Goal: Task Accomplishment & Management: Manage account settings

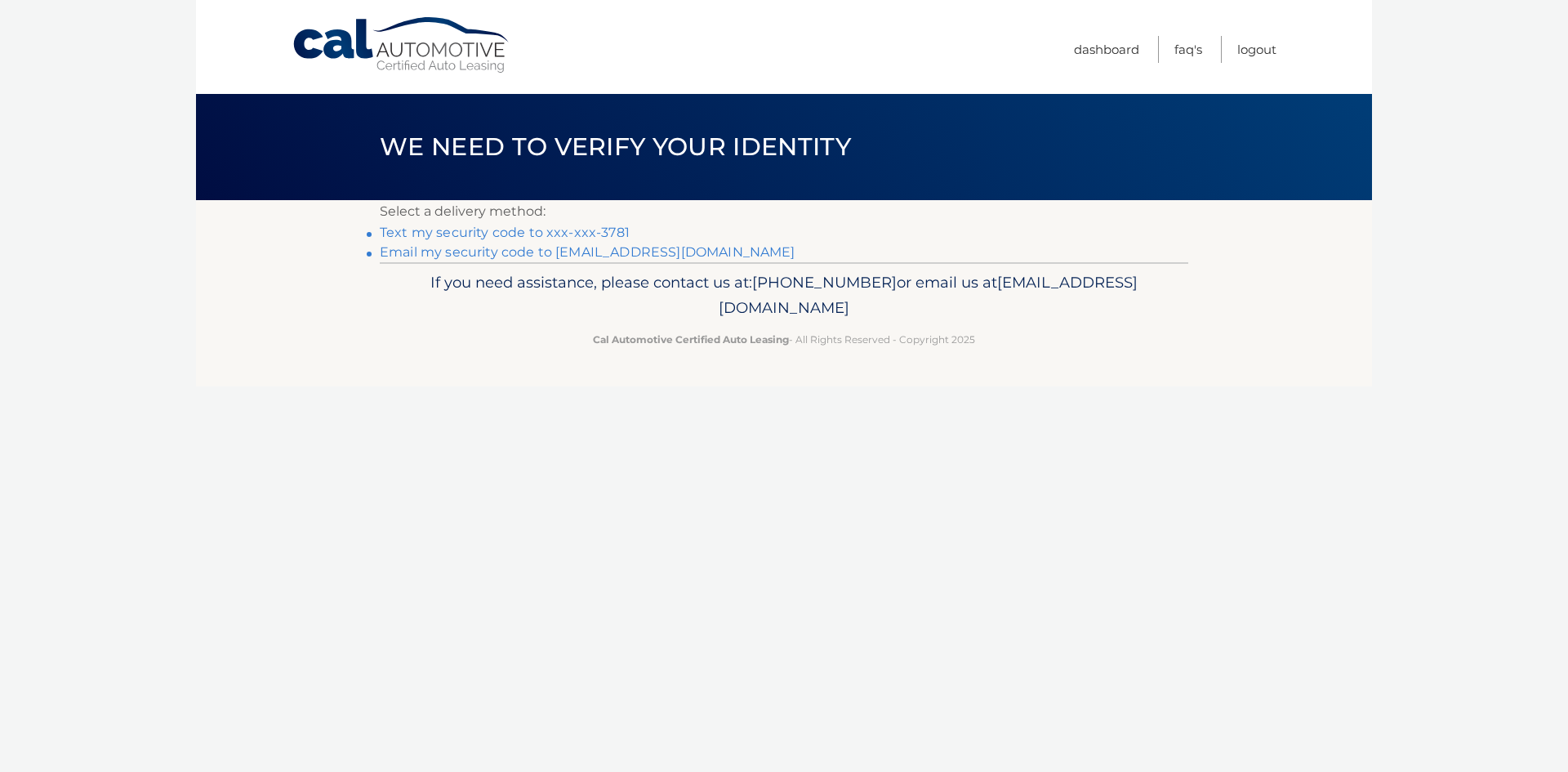
click at [503, 252] on link "Email my security code to t****@kulbacks.com" at bounding box center [587, 252] width 415 height 16
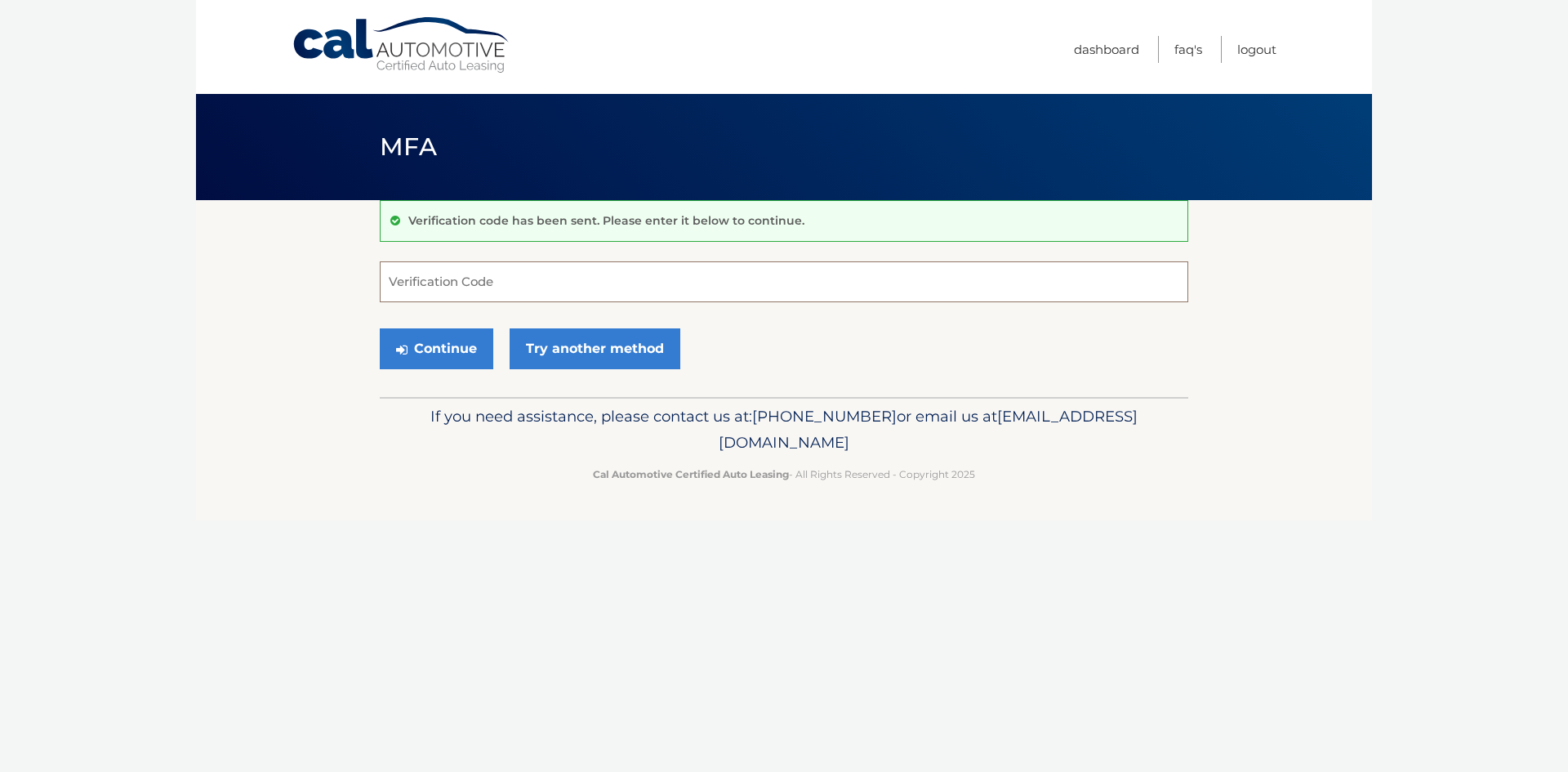
paste input "497067"
click at [454, 354] on button "Continue" at bounding box center [436, 348] width 114 height 41
click at [481, 281] on input "497067" at bounding box center [784, 281] width 808 height 41
type input "497067"
click at [425, 345] on button "Continue" at bounding box center [436, 348] width 114 height 41
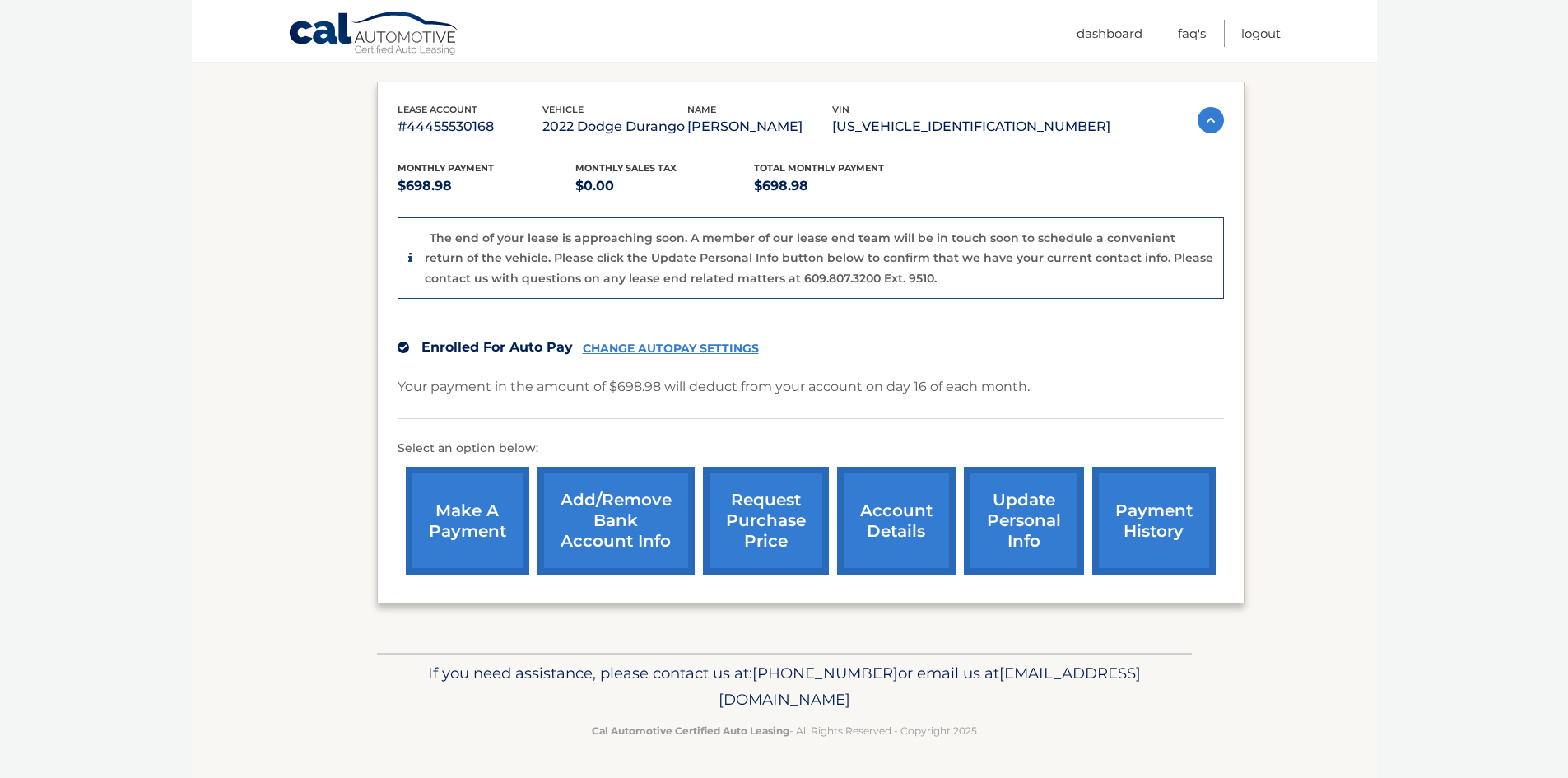
scroll to position [282, 0]
click at [1135, 542] on link "payment history" at bounding box center [1153, 520] width 123 height 108
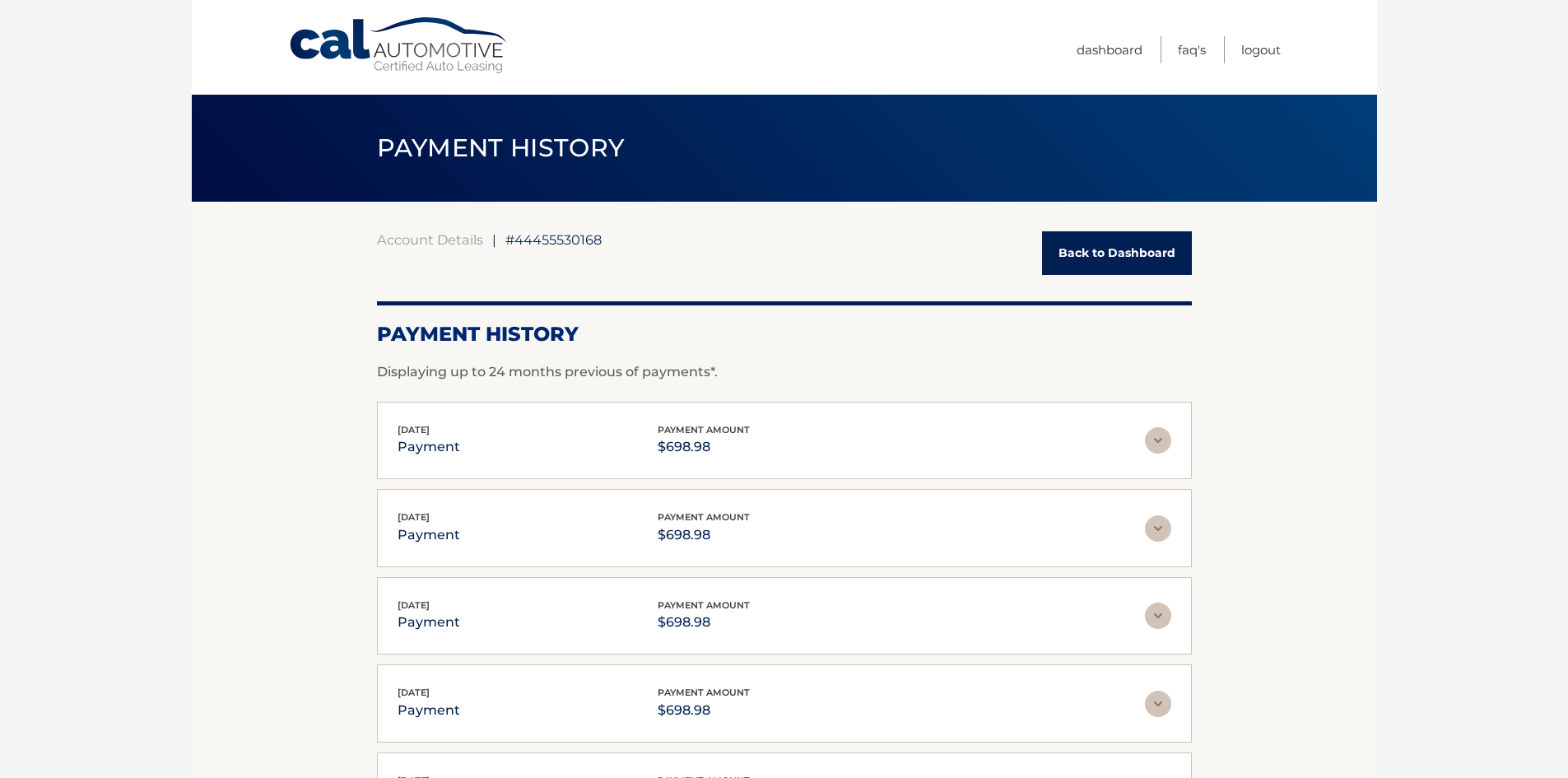
click at [1109, 255] on link "Back to Dashboard" at bounding box center [1117, 254] width 150 height 44
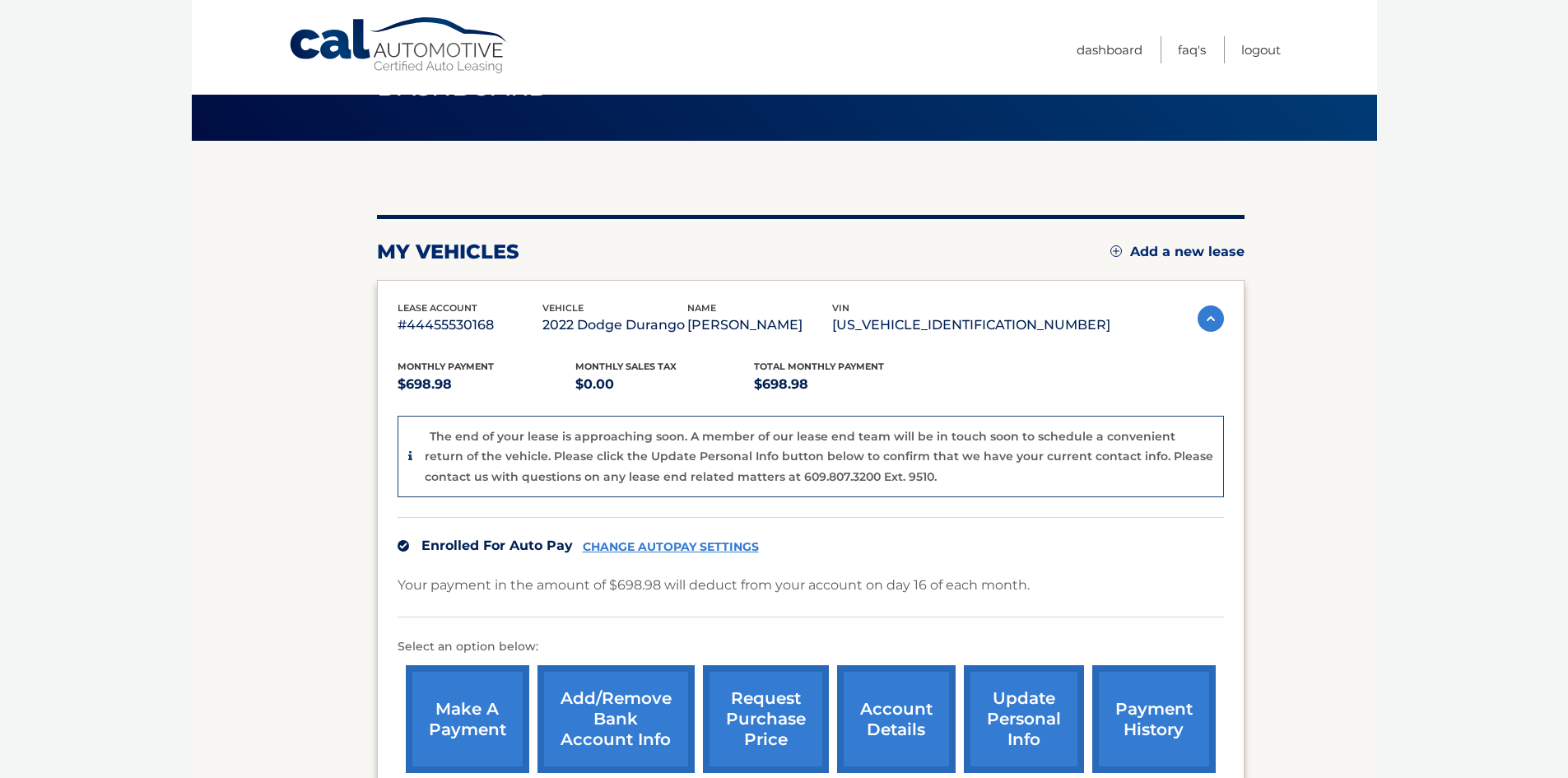
scroll to position [247, 0]
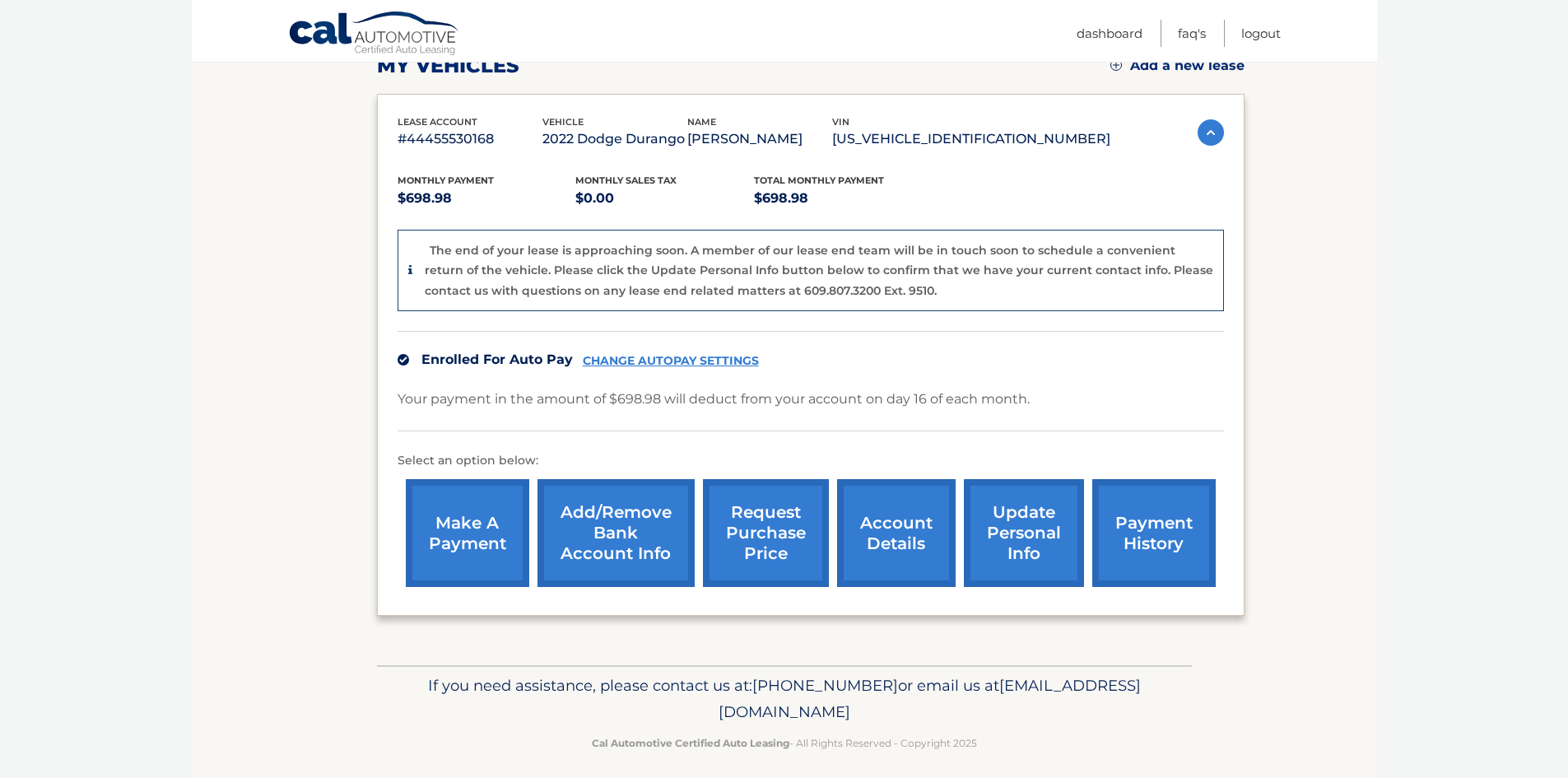
click at [667, 368] on link "CHANGE AUTOPAY SETTINGS" at bounding box center [671, 361] width 176 height 14
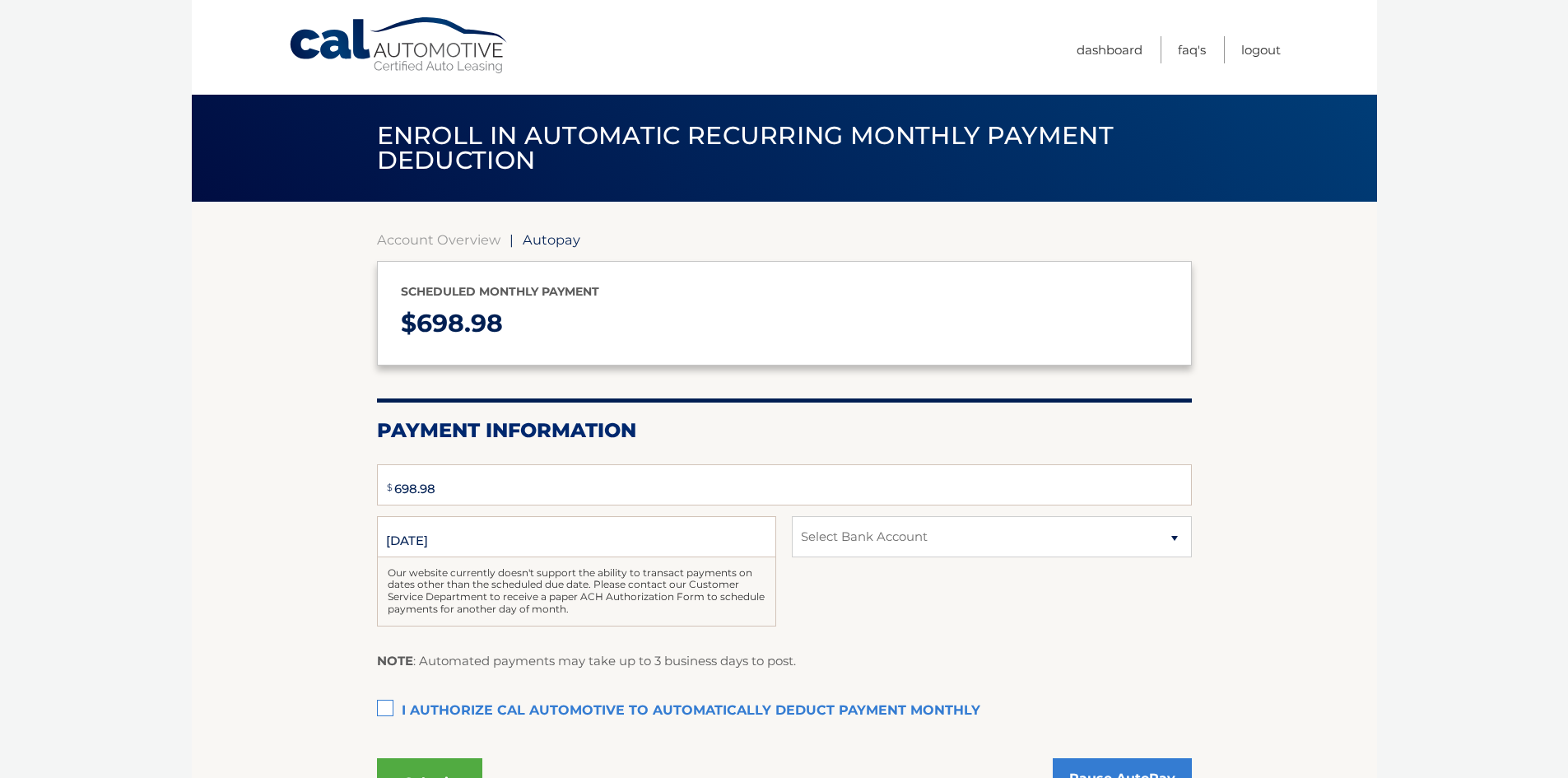
select select "[DEMOGRAPHIC_DATA]"
click at [1118, 58] on link "Dashboard" at bounding box center [1109, 49] width 66 height 27
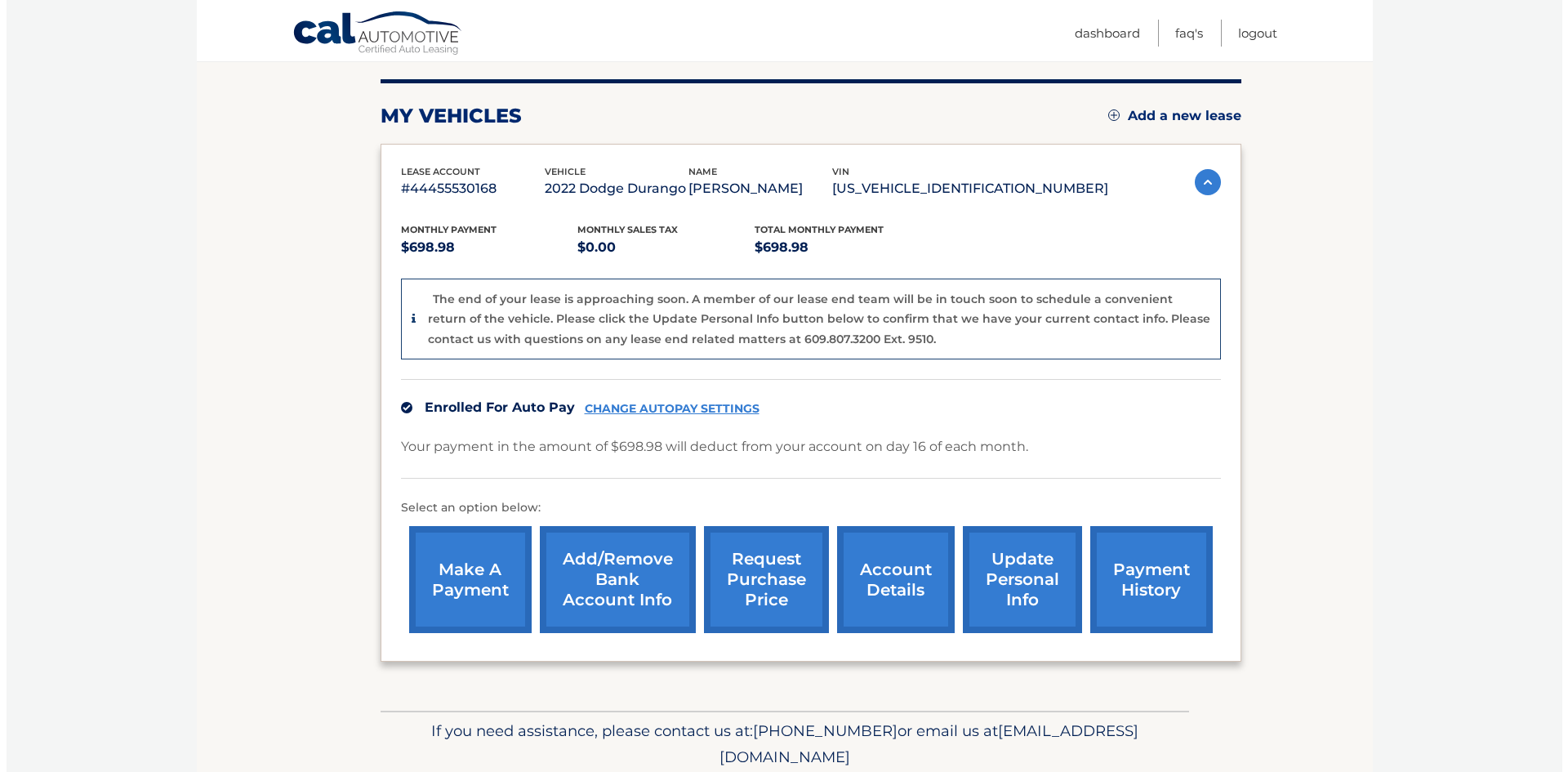
scroll to position [245, 0]
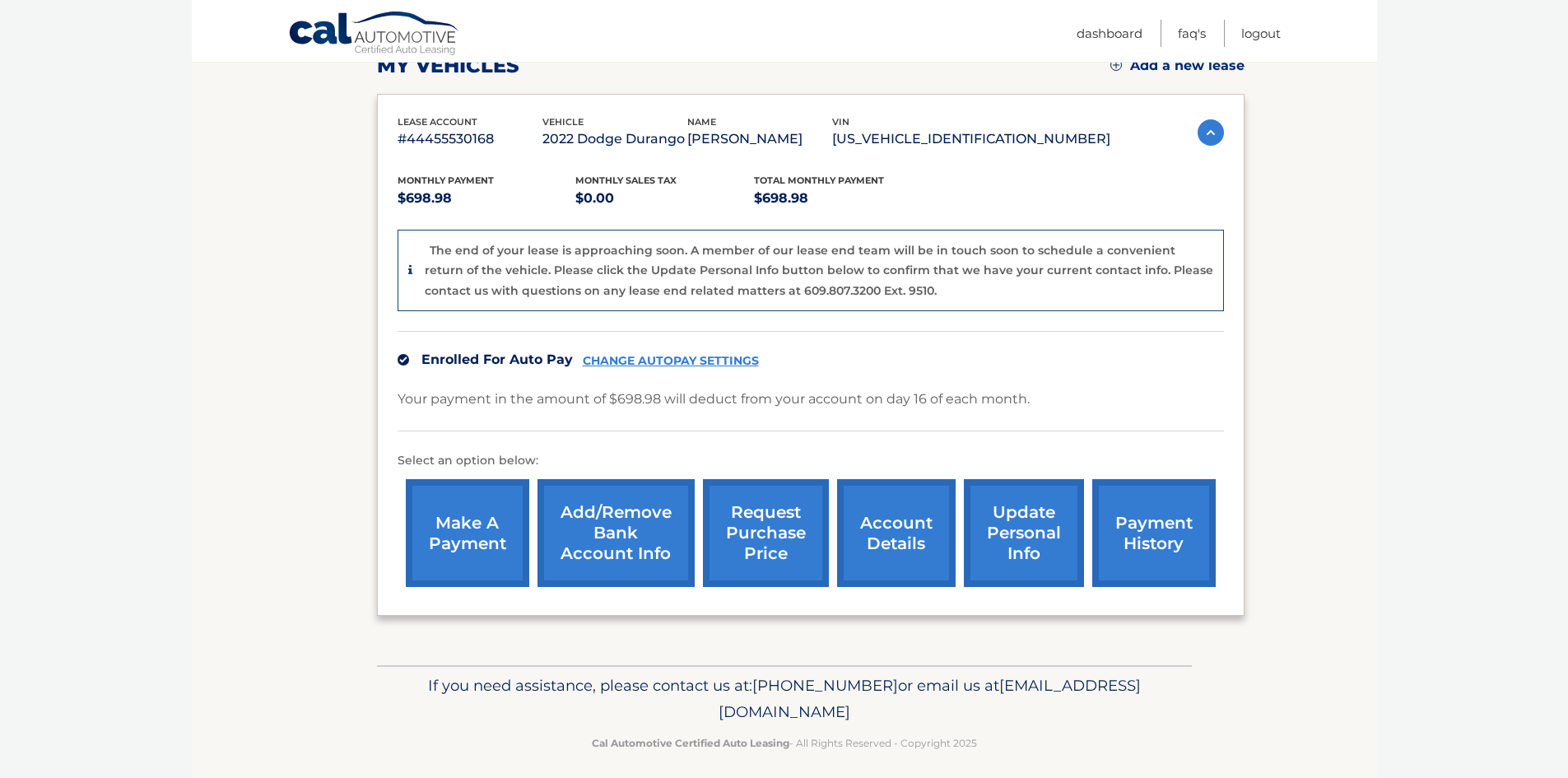
click at [756, 570] on link "request purchase price" at bounding box center [766, 532] width 126 height 108
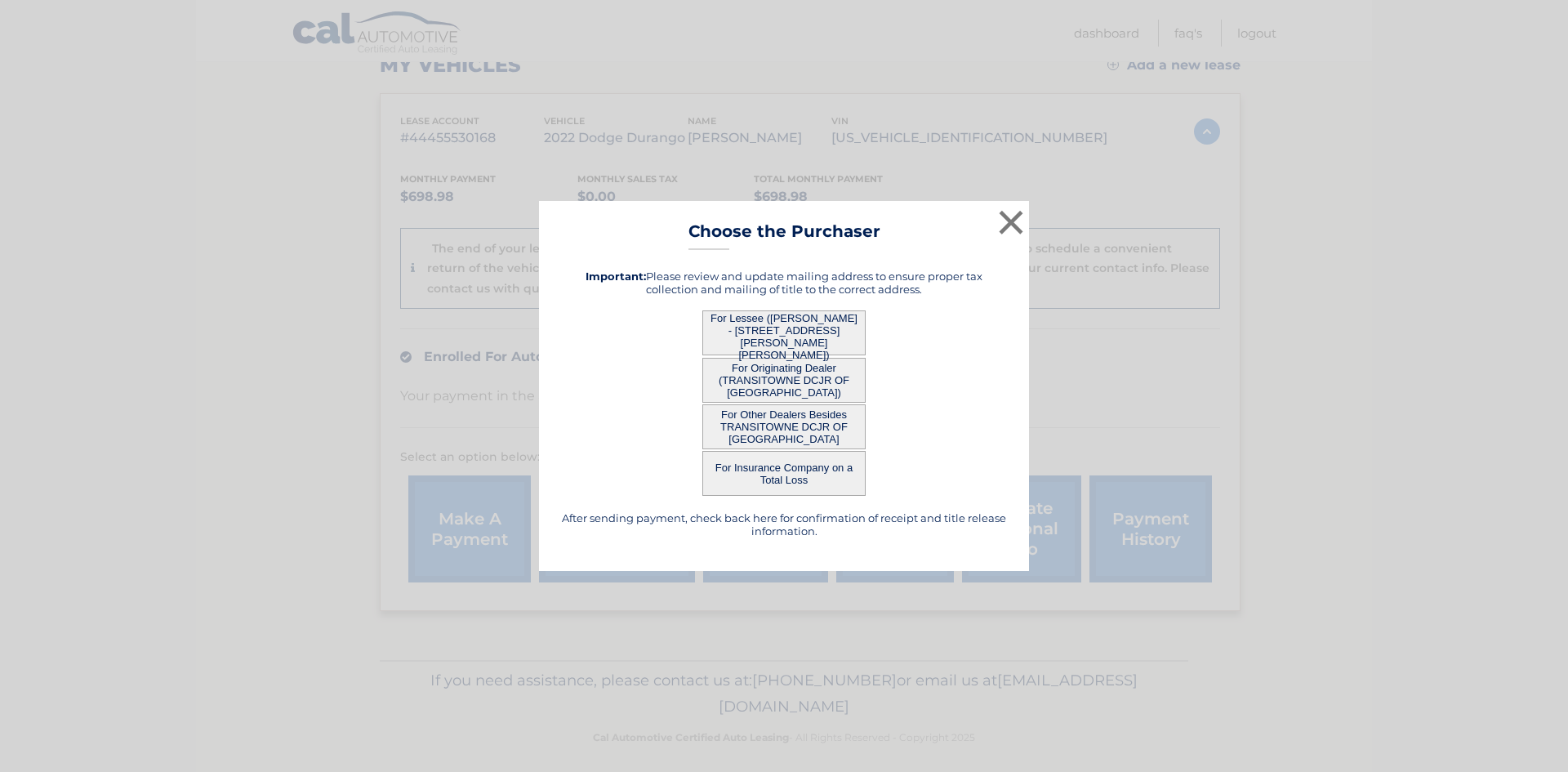
click at [777, 339] on button "For Lessee (ANDREW BRAUNSCHEIDEL - 5313 Old Goodrich Rd, , Clarence, NY 14031)" at bounding box center [784, 333] width 163 height 45
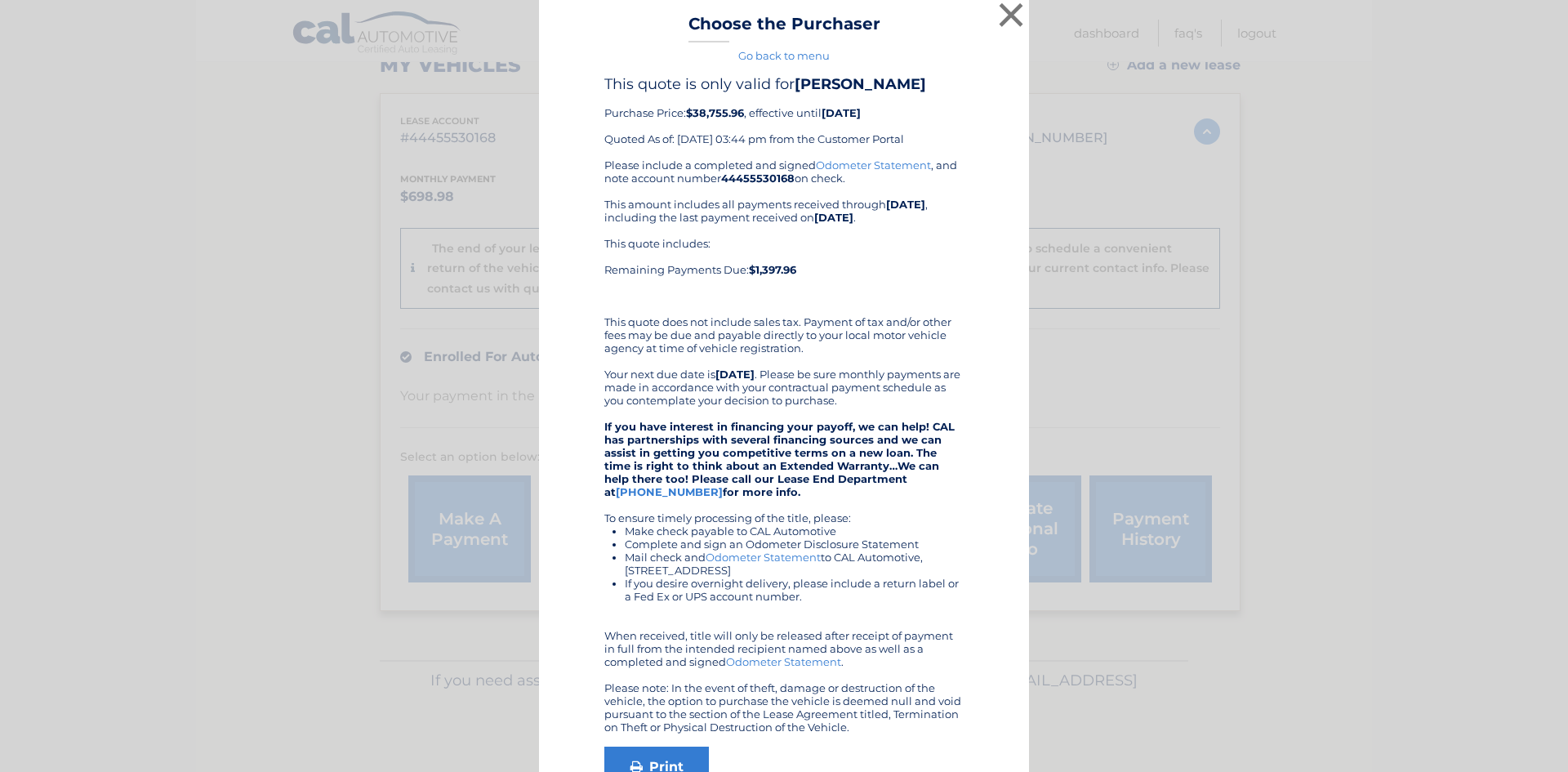
scroll to position [0, 0]
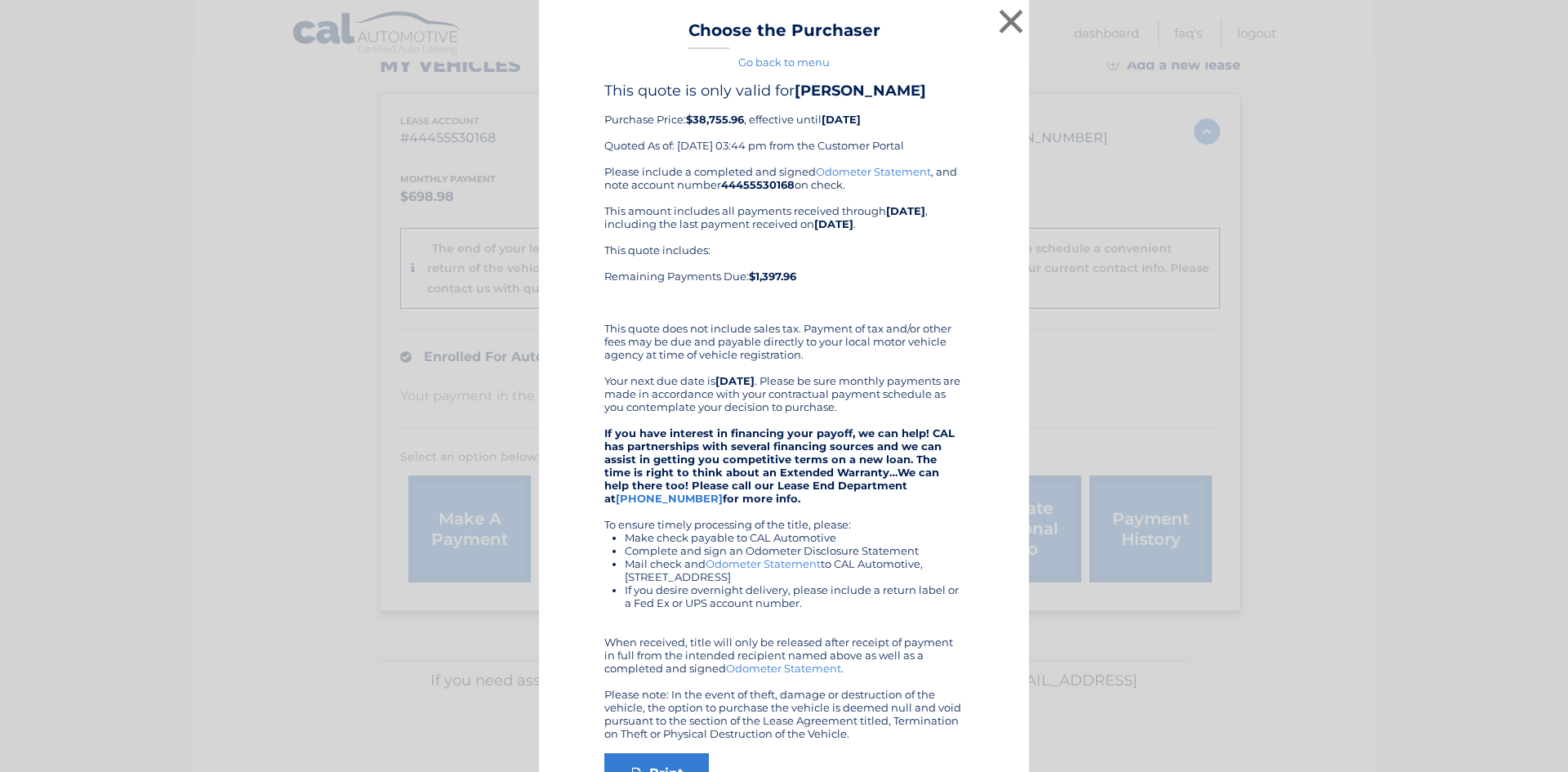
click at [790, 63] on link "Go back to menu" at bounding box center [783, 62] width 91 height 13
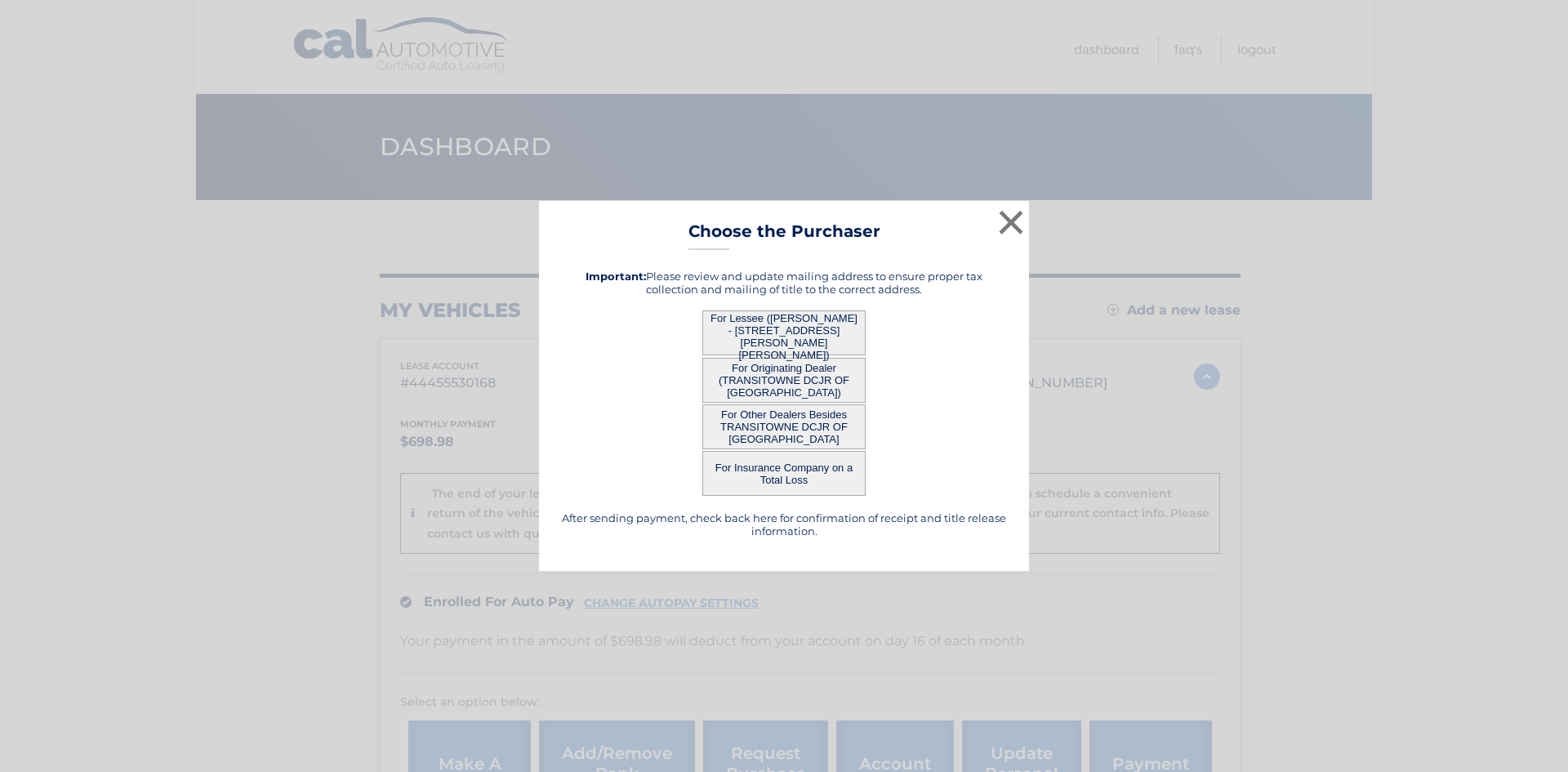
click at [789, 383] on button "For Originating Dealer (TRANSITOWNE DCJR OF WILLIAMSVILLE)" at bounding box center [784, 380] width 163 height 45
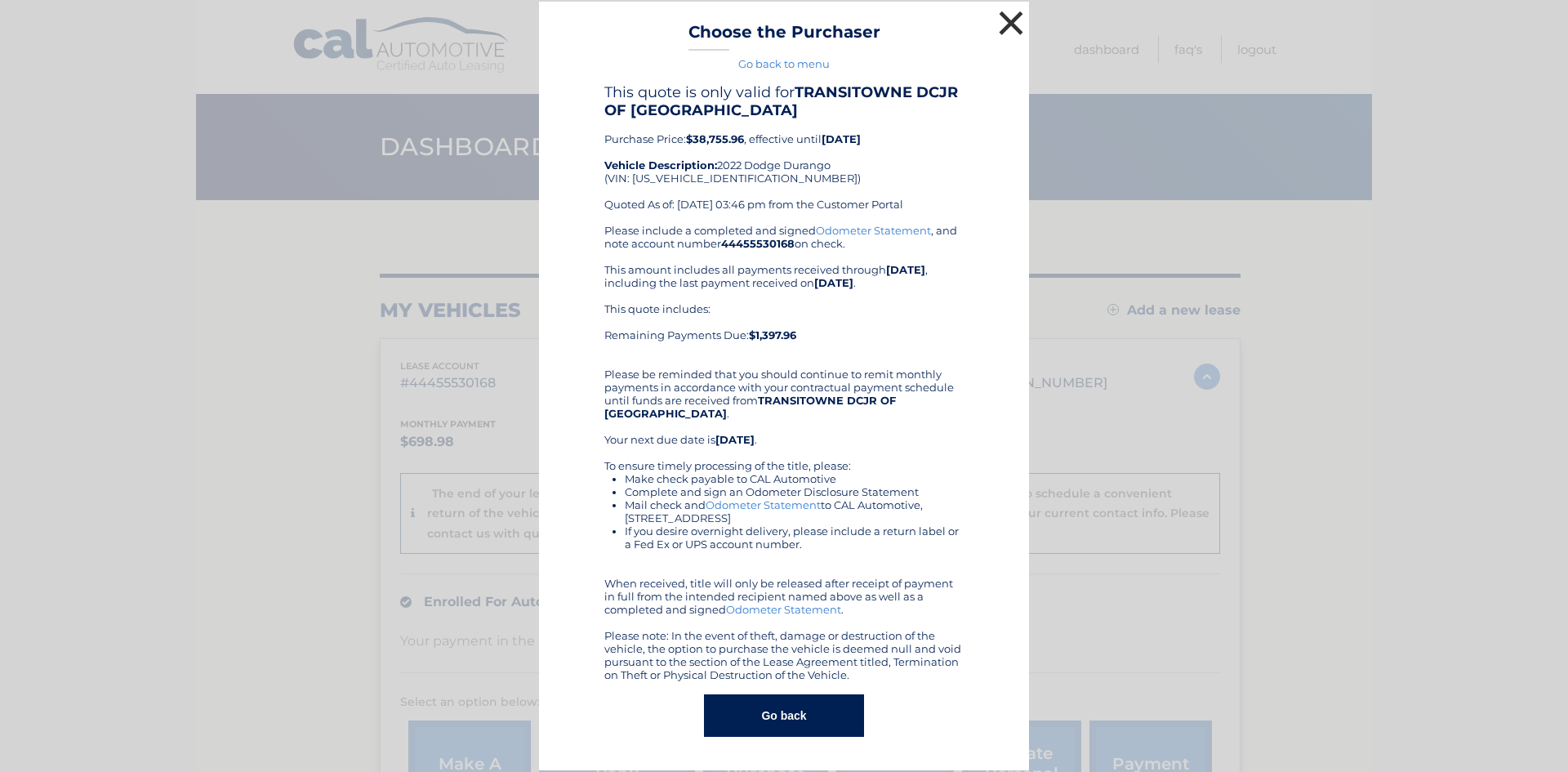
click at [1006, 22] on button "×" at bounding box center [1011, 23] width 33 height 33
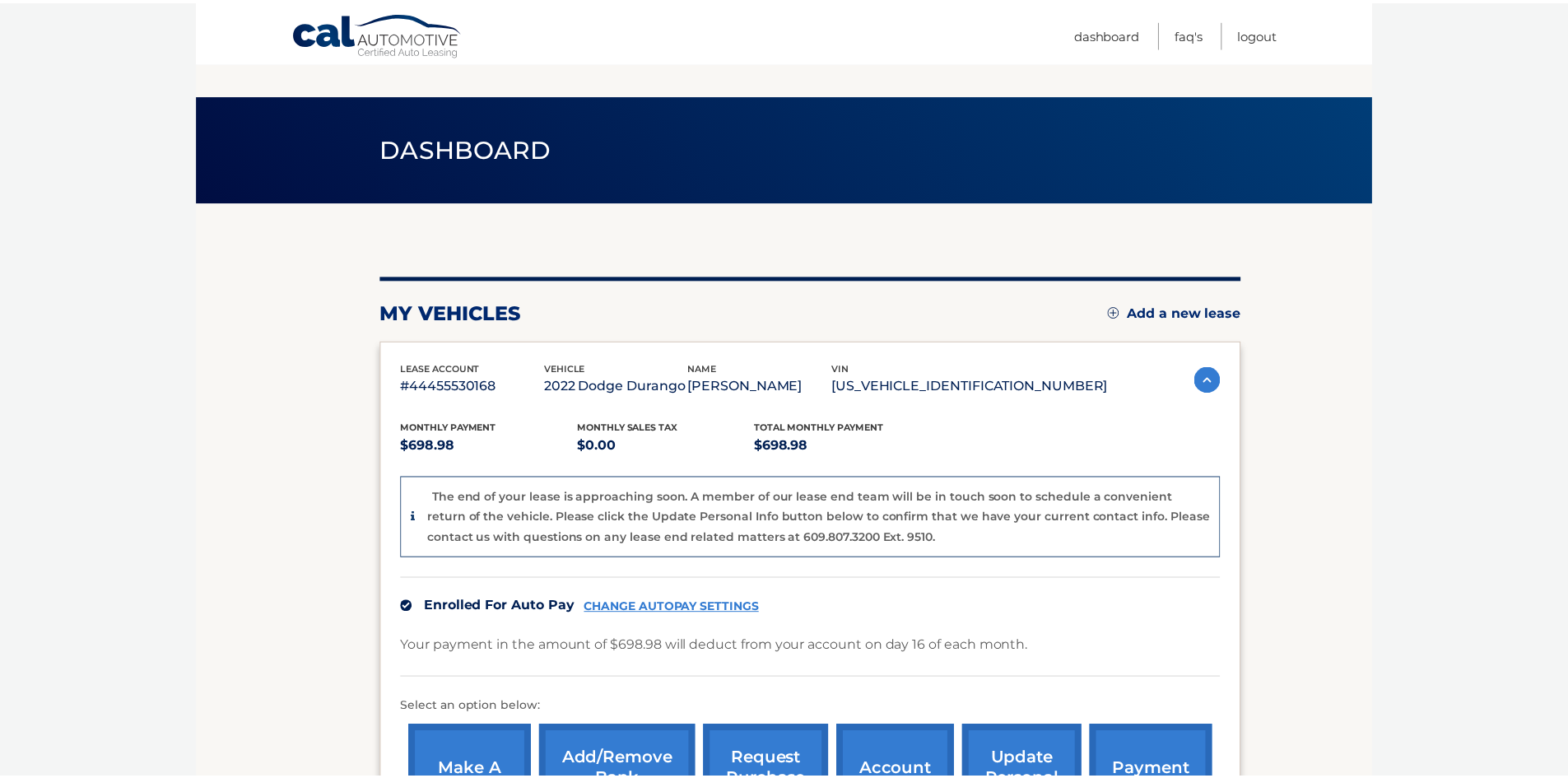
scroll to position [79, 0]
